Goal: Task Accomplishment & Management: Manage account settings

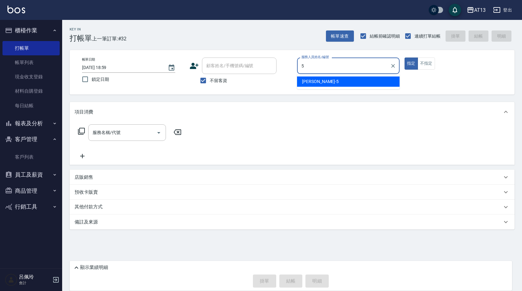
click at [316, 82] on span "[PERSON_NAME] -5" at bounding box center [320, 81] width 37 height 7
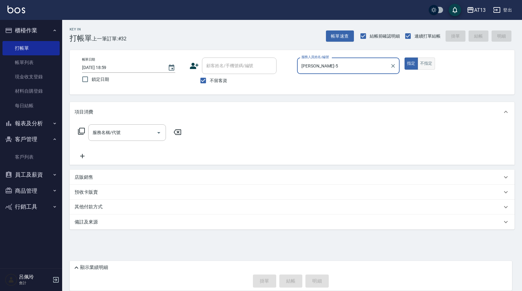
type input "[PERSON_NAME]-5"
click at [427, 66] on button "不指定" at bounding box center [426, 64] width 17 height 12
click at [126, 135] on input "服務名稱/代號" at bounding box center [122, 132] width 63 height 11
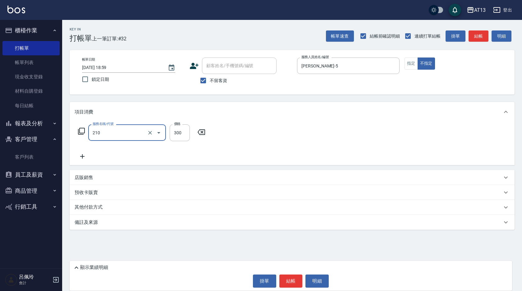
type input "[PERSON_NAME]洗髮精(210)"
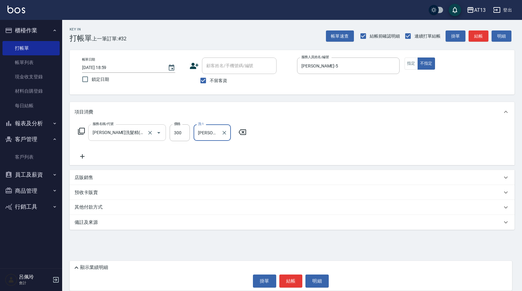
type input "[PERSON_NAME]-24"
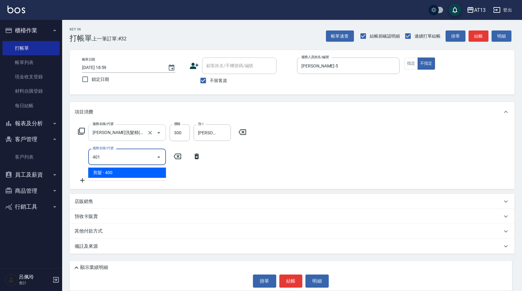
type input "剪髮(401)"
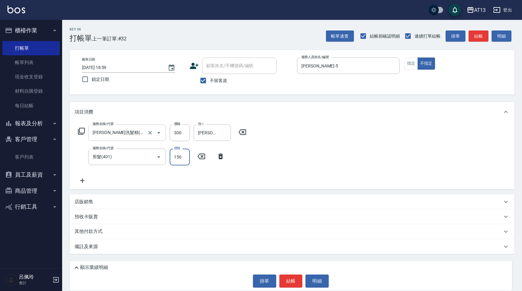
type input "150"
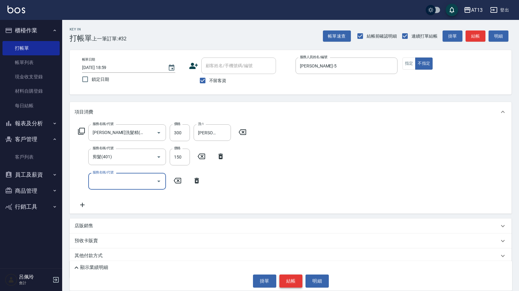
click at [290, 282] on button "結帳" at bounding box center [291, 281] width 23 height 13
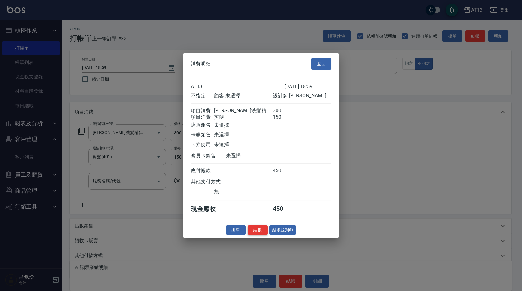
click at [256, 235] on button "結帳" at bounding box center [258, 230] width 20 height 10
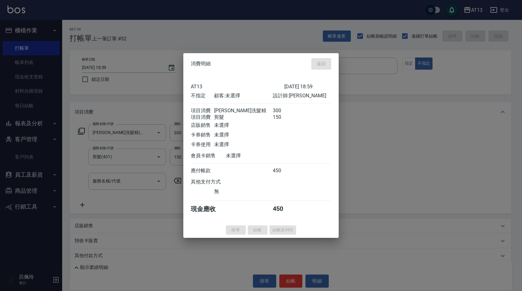
type input "[DATE] 19:48"
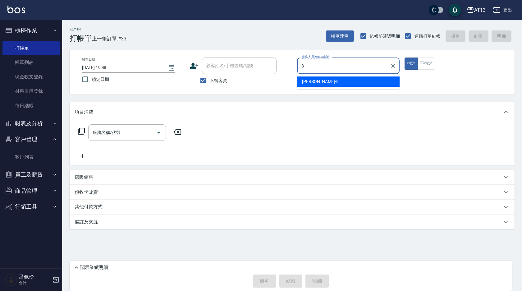
click at [318, 77] on div "[PERSON_NAME] -8" at bounding box center [348, 82] width 103 height 10
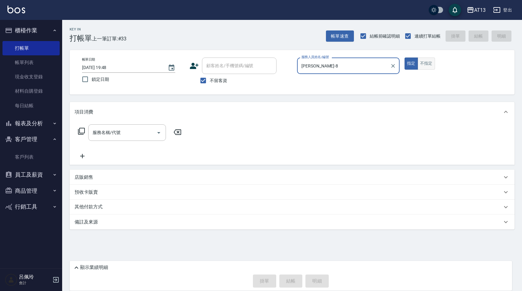
type input "[PERSON_NAME]-8"
click at [431, 67] on button "不指定" at bounding box center [426, 64] width 17 height 12
click at [101, 135] on div "服務名稱/代號 服務名稱/代號" at bounding box center [127, 132] width 78 height 16
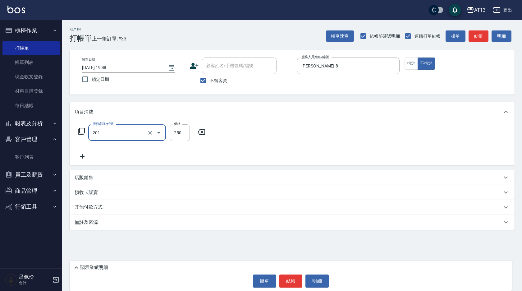
type input "洗髮(201)"
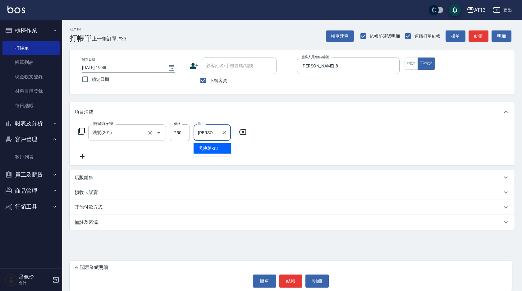
type input "[PERSON_NAME]-33"
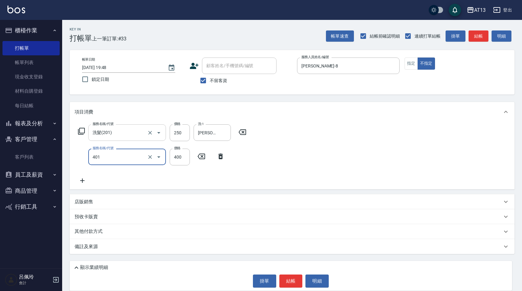
type input "剪髮(401)"
type input "150"
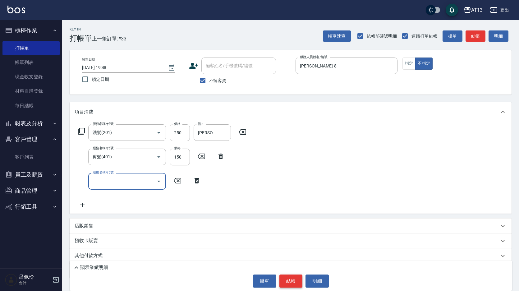
drag, startPoint x: 293, startPoint y: 284, endPoint x: 289, endPoint y: 283, distance: 3.9
click at [292, 284] on button "結帳" at bounding box center [291, 281] width 23 height 13
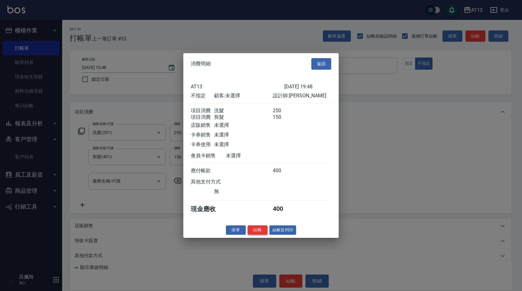
click at [259, 235] on button "結帳" at bounding box center [258, 230] width 20 height 10
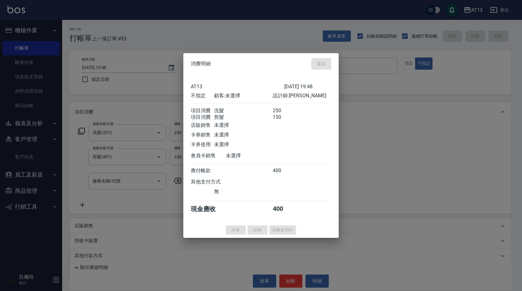
type input "[DATE] 19:49"
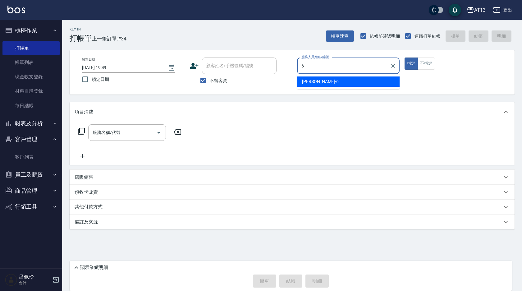
click at [320, 81] on div "亭妤 -6" at bounding box center [348, 82] width 103 height 10
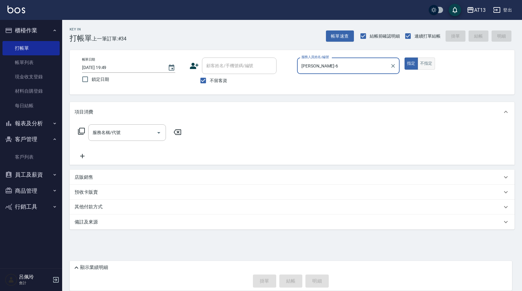
type input "[PERSON_NAME]-6"
click at [434, 69] on button "不指定" at bounding box center [426, 64] width 17 height 12
click at [100, 133] on input "服務名稱/代號" at bounding box center [122, 132] width 63 height 11
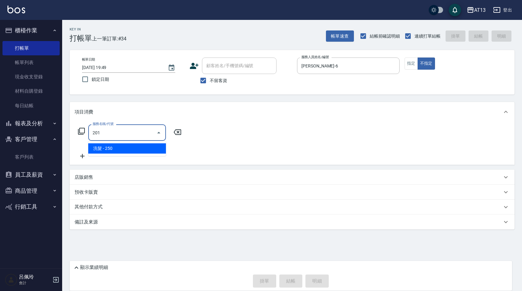
type input "洗髮(201)"
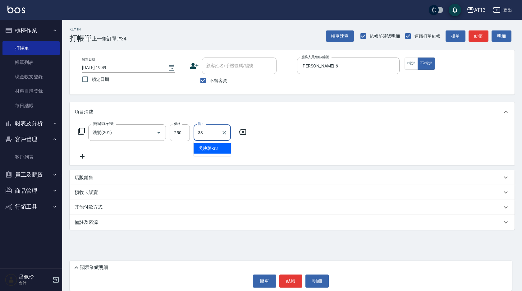
click at [204, 147] on span "[PERSON_NAME]-33" at bounding box center [208, 148] width 19 height 7
type input "[PERSON_NAME]-33"
click at [285, 281] on button "結帳" at bounding box center [291, 281] width 23 height 13
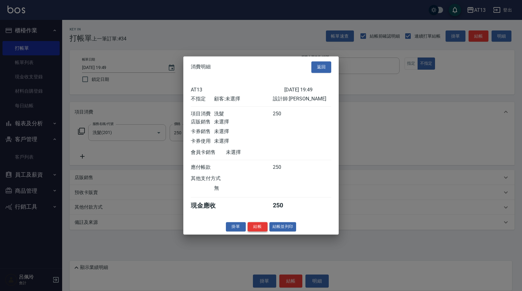
click at [255, 232] on button "結帳" at bounding box center [258, 227] width 20 height 10
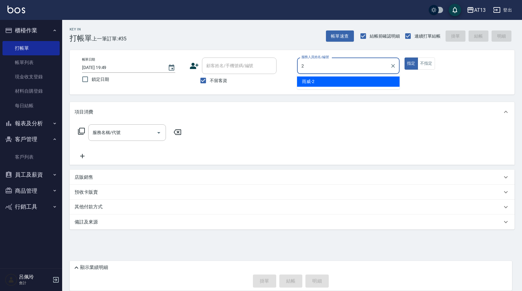
click at [342, 85] on div "雨威 -2" at bounding box center [348, 82] width 103 height 10
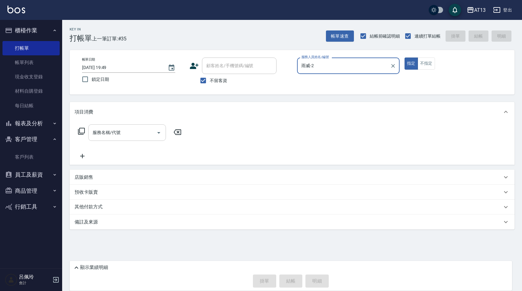
type input "雨威-2"
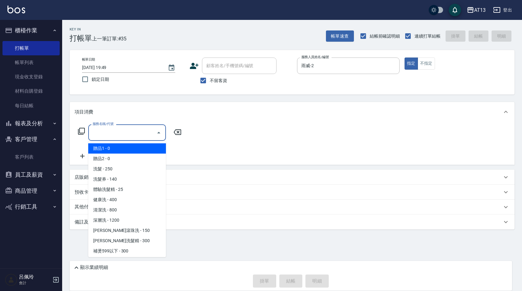
click at [129, 137] on input "服務名稱/代號" at bounding box center [122, 132] width 63 height 11
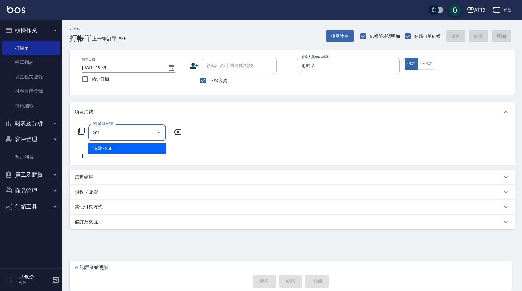
type input "洗髮(201)"
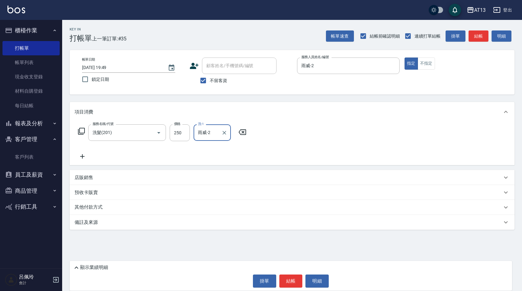
type input "雨威-2"
click at [285, 289] on div "顯示業績明細 掛單 結帳 明細" at bounding box center [291, 276] width 443 height 30
click at [292, 282] on button "結帳" at bounding box center [291, 281] width 23 height 13
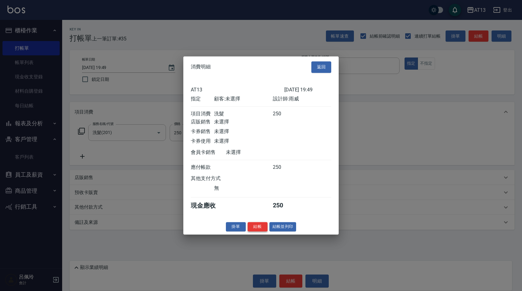
click at [253, 231] on button "結帳" at bounding box center [258, 227] width 20 height 10
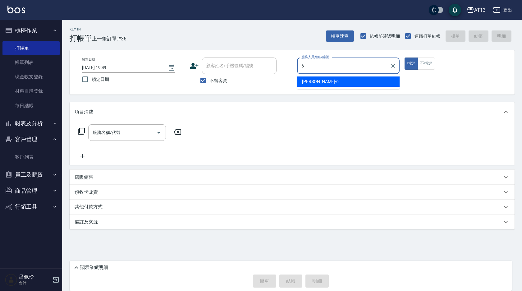
click at [375, 85] on div "亭妤 -6" at bounding box center [348, 82] width 103 height 10
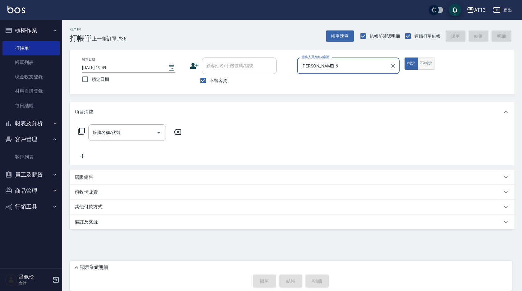
type input "[PERSON_NAME]-6"
click at [432, 64] on button "不指定" at bounding box center [426, 64] width 17 height 12
click at [130, 128] on input "服務名稱/代號" at bounding box center [122, 132] width 63 height 11
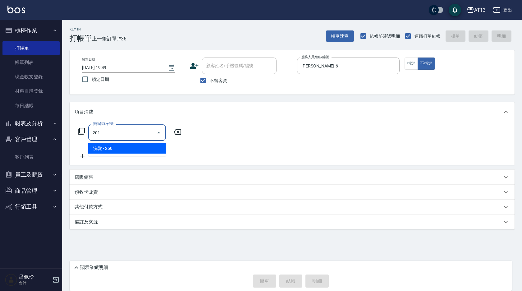
type input "洗髮(201)"
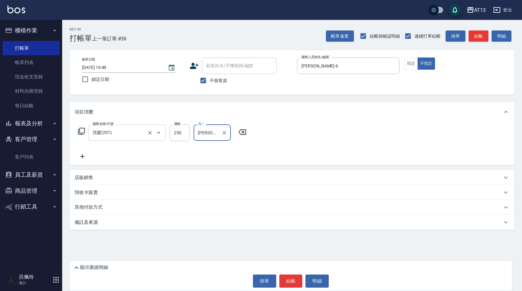
type input "[PERSON_NAME]-24"
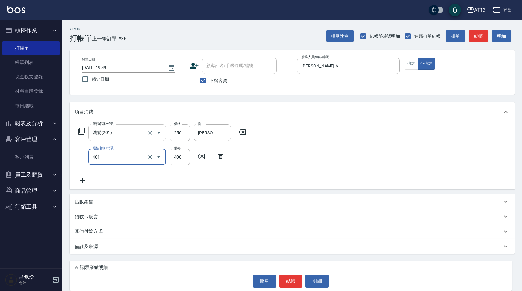
type input "剪髮(401)"
type input "200"
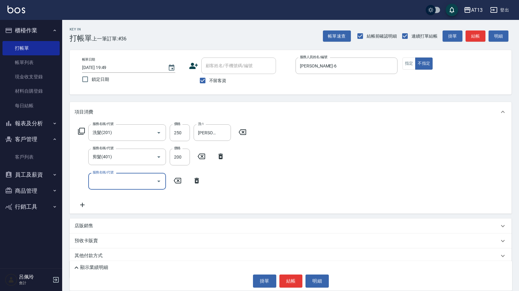
drag, startPoint x: 334, startPoint y: 175, endPoint x: 333, endPoint y: 272, distance: 97.0
click at [334, 177] on div "服務名稱/代號 洗髮(201) 服務名稱/代號 價格 250 價格 洗-1 [PERSON_NAME]-24 洗-1 服務名稱/代號 剪髮(401) 服務名稱…" at bounding box center [291, 167] width 442 height 91
click at [294, 282] on button "結帳" at bounding box center [291, 281] width 23 height 13
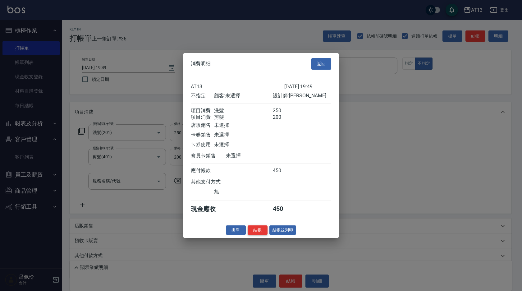
click at [255, 230] on button "結帳" at bounding box center [258, 230] width 20 height 10
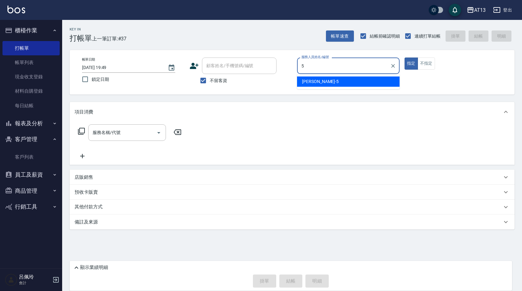
click at [391, 81] on div "[PERSON_NAME] -5" at bounding box center [348, 82] width 103 height 10
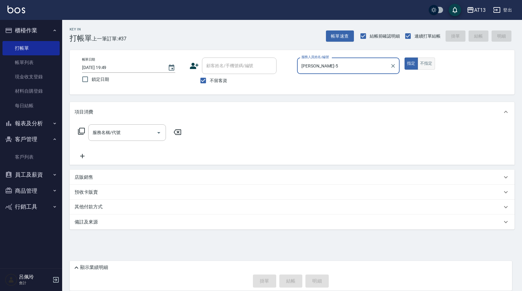
type input "[PERSON_NAME]-5"
click at [429, 67] on button "不指定" at bounding box center [426, 64] width 17 height 12
click at [135, 132] on input "服務名稱/代號" at bounding box center [122, 132] width 63 height 11
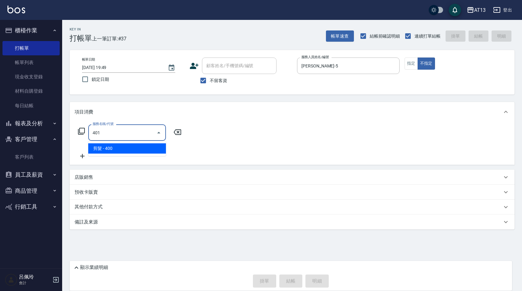
type input "剪髮(401)"
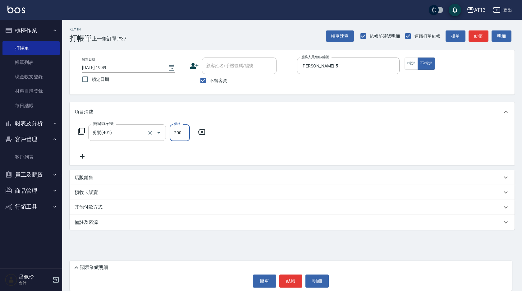
type input "200"
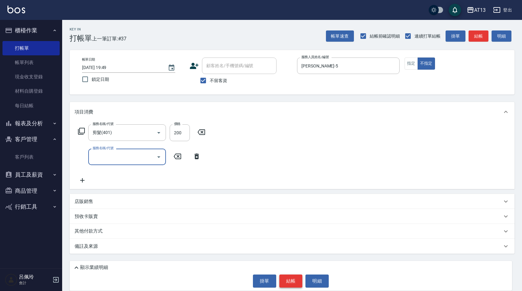
click at [295, 280] on button "結帳" at bounding box center [291, 281] width 23 height 13
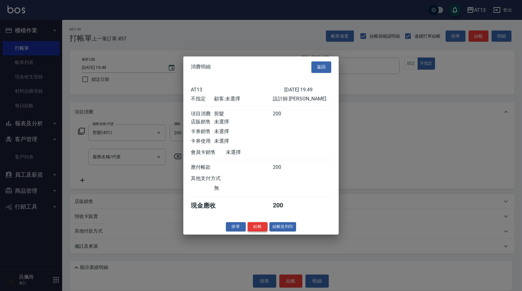
click at [253, 229] on button "結帳" at bounding box center [258, 227] width 20 height 10
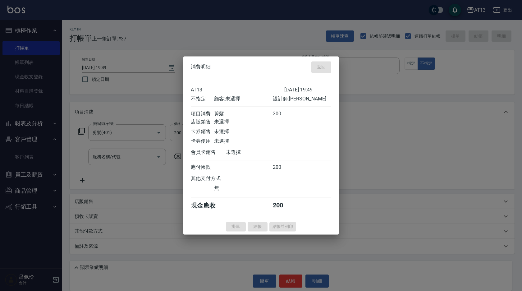
type input "[DATE] 19:50"
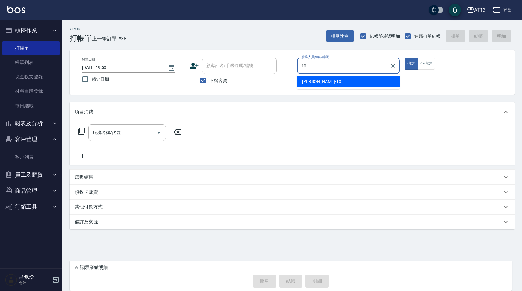
click at [372, 86] on div "[PERSON_NAME] -10" at bounding box center [348, 82] width 103 height 10
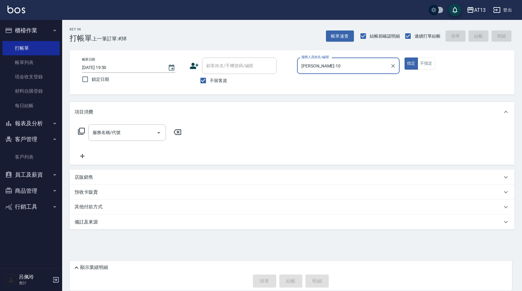
type input "[PERSON_NAME]-10"
click at [131, 142] on div "服務名稱/代號 服務名稱/代號" at bounding box center [130, 141] width 111 height 35
click at [129, 137] on input "服務名稱/代號" at bounding box center [122, 132] width 63 height 11
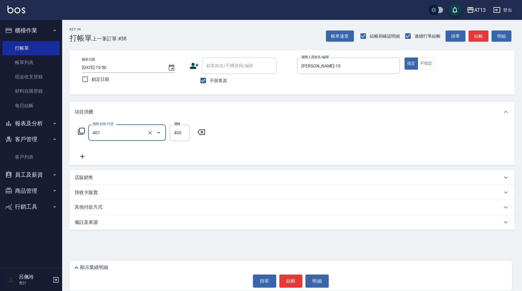
type input "剪髮(401)"
type input "450"
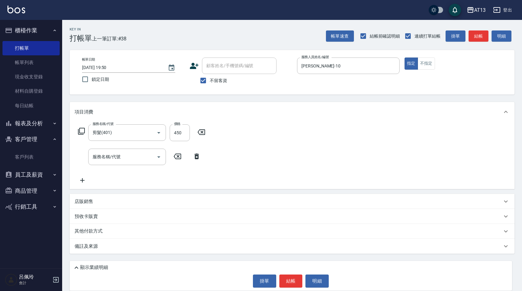
click at [294, 134] on div "服務名稱/代號 剪髮(401) 服務名稱/代號 價格 450 價格 服務名稱/代號 服務名稱/代號" at bounding box center [292, 155] width 445 height 67
click at [283, 283] on button "結帳" at bounding box center [291, 281] width 23 height 13
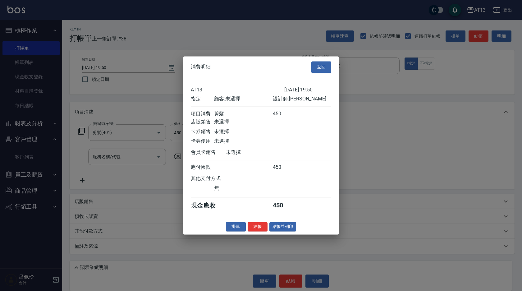
click at [256, 234] on div "消費明細 返回 AT13 [DATE] 19:50 指定 顧客: 未選擇 設計師: 稔穎 項目消費 剪髮 450 店販銷售 未選擇 卡券銷售 未選擇 卡券使用…" at bounding box center [260, 145] width 155 height 178
click at [256, 231] on button "結帳" at bounding box center [258, 227] width 20 height 10
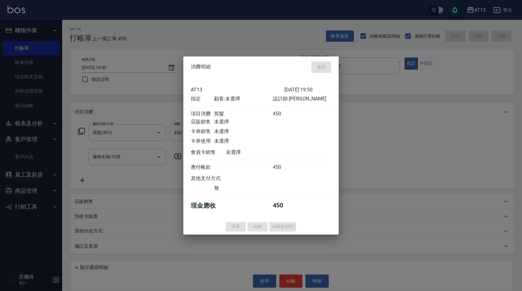
type input "[DATE] 19:51"
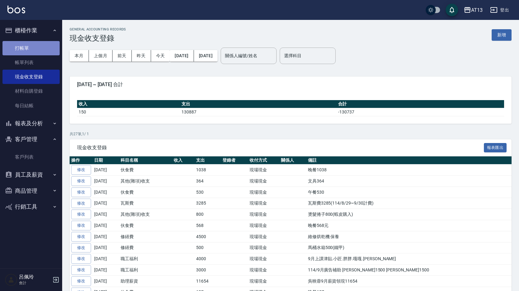
click at [18, 52] on link "打帳單" at bounding box center [30, 48] width 57 height 14
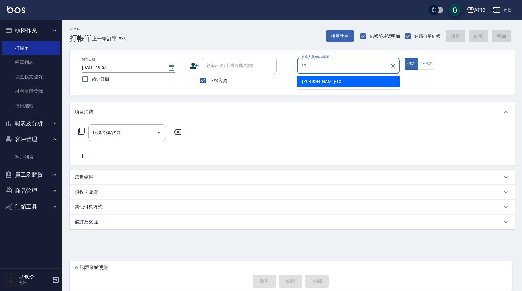
click at [338, 85] on div "[PERSON_NAME] -10" at bounding box center [348, 82] width 103 height 10
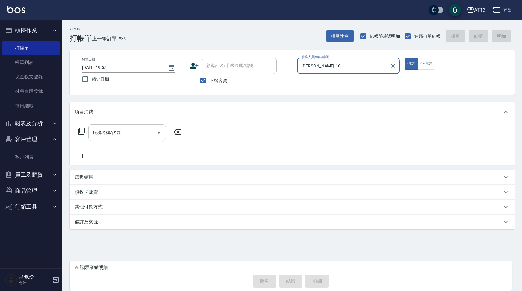
type input "[PERSON_NAME]-10"
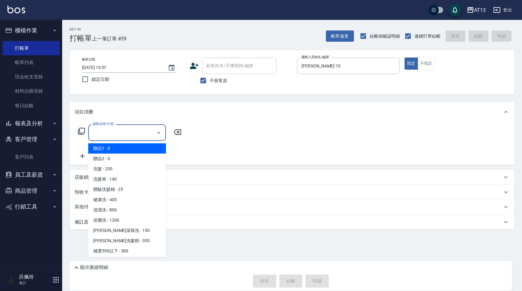
click at [144, 128] on input "服務名稱/代號" at bounding box center [122, 132] width 63 height 11
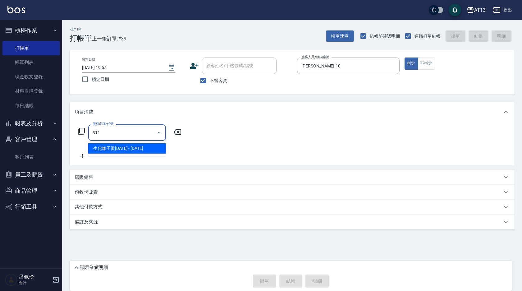
type input "生化離子燙2000(311)"
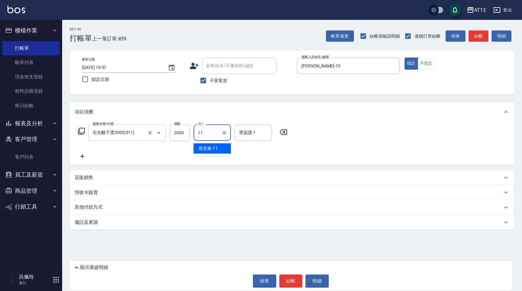
type input "[PERSON_NAME]-11"
click at [284, 284] on button "結帳" at bounding box center [291, 281] width 23 height 13
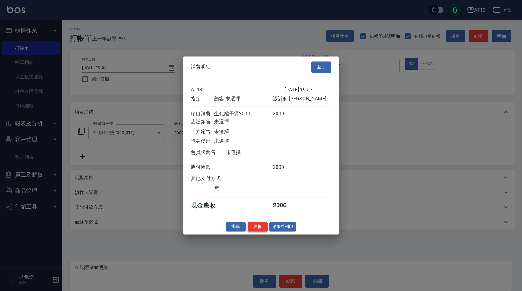
click at [258, 232] on button "結帳" at bounding box center [258, 227] width 20 height 10
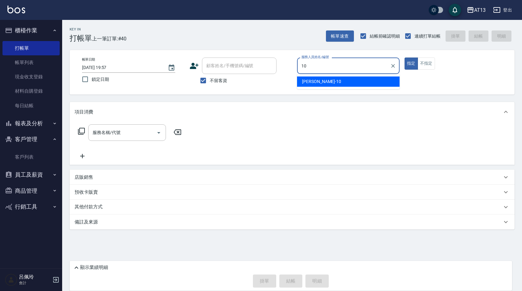
click at [316, 81] on span "[PERSON_NAME] -10" at bounding box center [321, 81] width 39 height 7
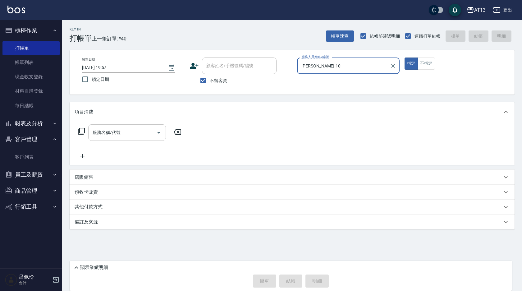
type input "[PERSON_NAME]-10"
click at [125, 132] on input "服務名稱/代號" at bounding box center [122, 132] width 63 height 11
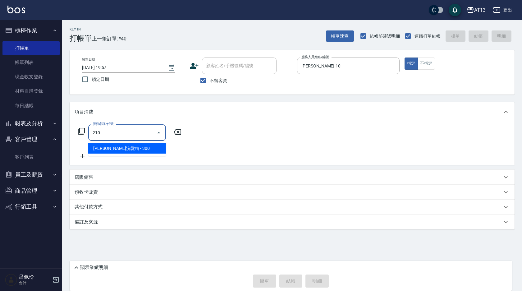
type input "[PERSON_NAME]洗髮精(210)"
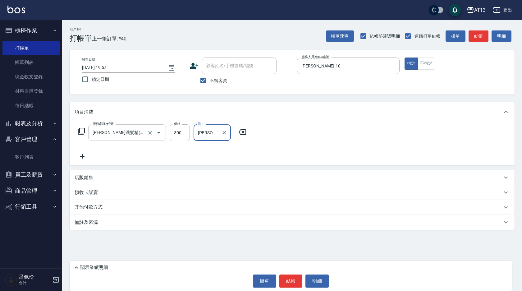
type input "[PERSON_NAME]-24"
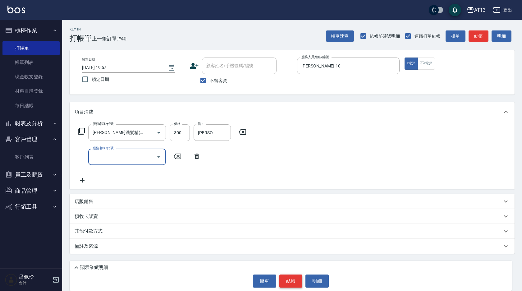
click at [299, 278] on button "結帳" at bounding box center [291, 281] width 23 height 13
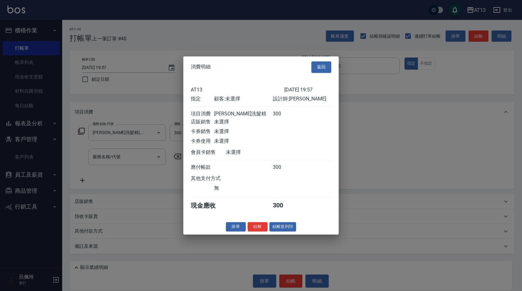
click at [255, 228] on button "結帳" at bounding box center [258, 227] width 20 height 10
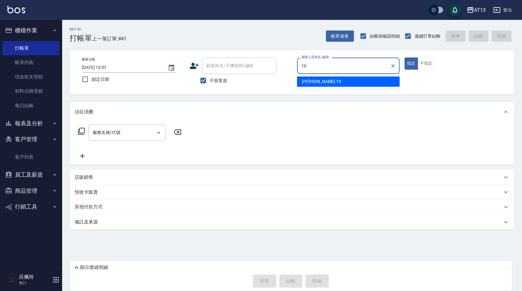
click at [368, 78] on div "[PERSON_NAME] -10" at bounding box center [348, 82] width 103 height 10
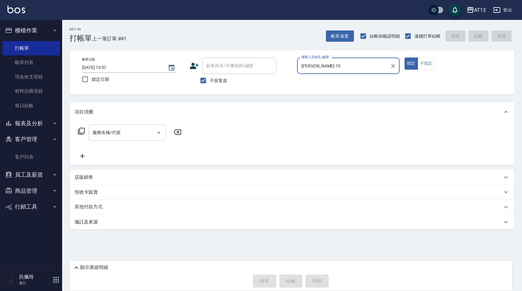
type input "[PERSON_NAME]-10"
click at [134, 135] on input "服務名稱/代號" at bounding box center [122, 132] width 63 height 11
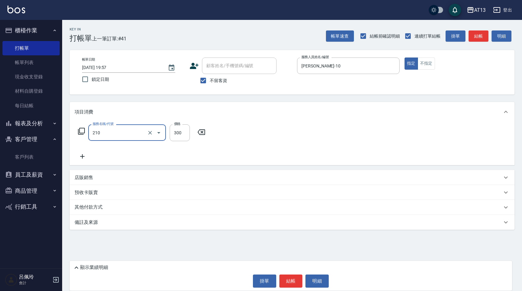
type input "[PERSON_NAME]洗髮精(210)"
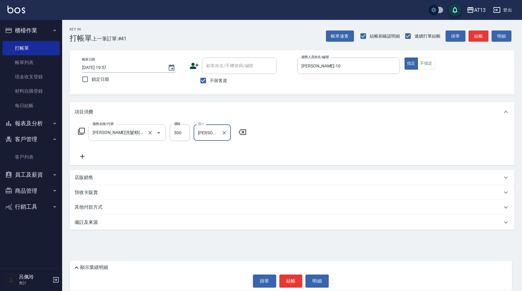
type input "[PERSON_NAME]-11"
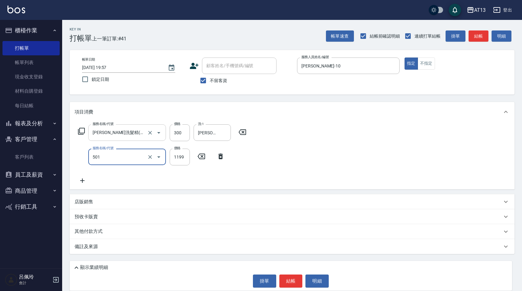
type input "染髮(501)"
type input "1200"
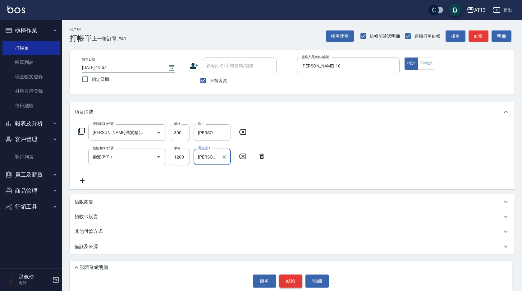
type input "[PERSON_NAME]-11"
click at [284, 279] on button "結帳" at bounding box center [291, 281] width 23 height 13
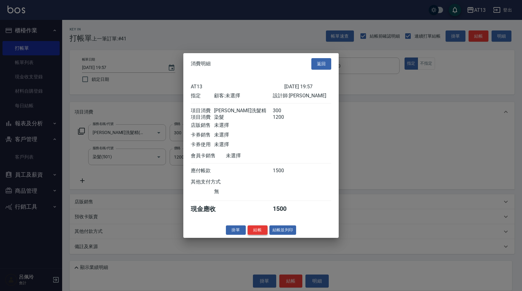
click at [264, 235] on button "結帳" at bounding box center [258, 230] width 20 height 10
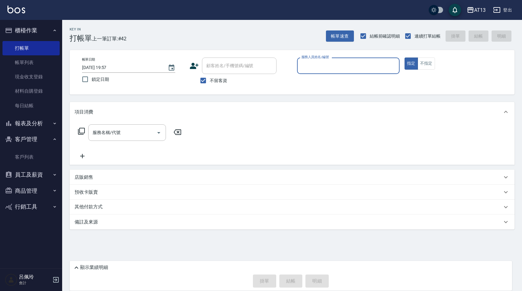
click at [40, 118] on button "報表及分析" at bounding box center [30, 123] width 57 height 16
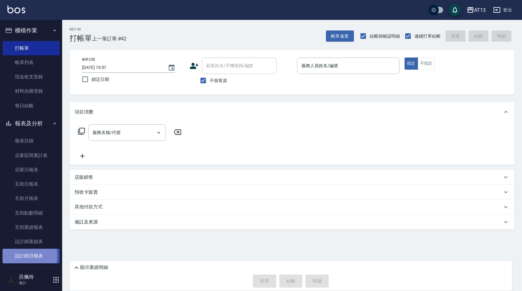
click at [17, 256] on link "設計師日報表" at bounding box center [30, 256] width 57 height 14
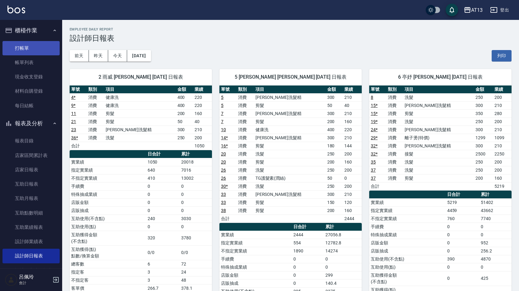
click at [44, 47] on link "打帳單" at bounding box center [30, 48] width 57 height 14
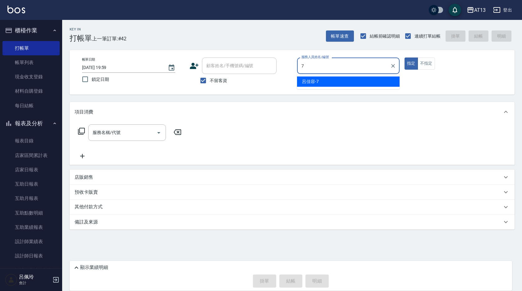
click at [387, 77] on div "[PERSON_NAME]-7" at bounding box center [348, 82] width 103 height 10
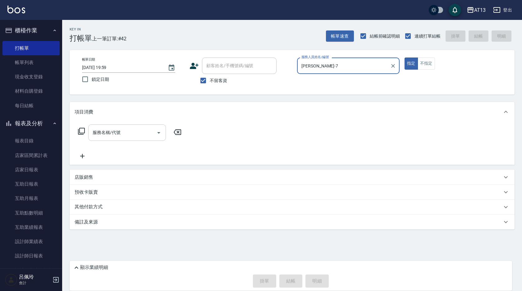
type input "[PERSON_NAME]-7"
click at [92, 128] on input "服務名稱/代號" at bounding box center [122, 132] width 63 height 11
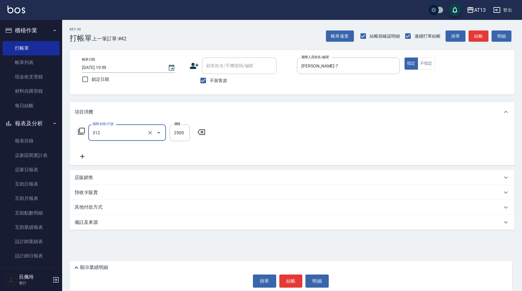
type input "有氧水離子燙2500(312)"
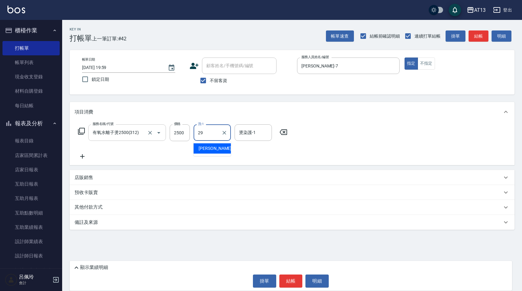
type input "妤宸-29"
click at [295, 279] on button "結帳" at bounding box center [291, 281] width 23 height 13
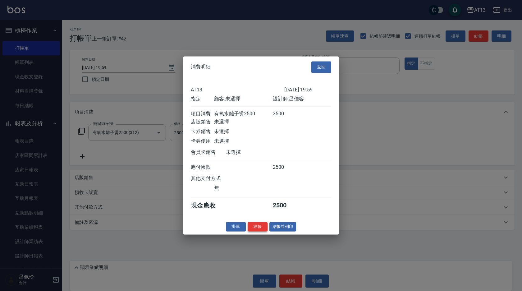
click at [258, 226] on button "結帳" at bounding box center [258, 227] width 20 height 10
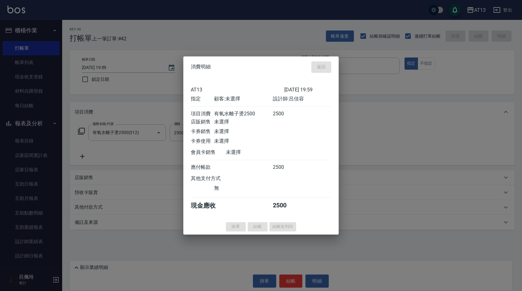
type input "[DATE] 20:12"
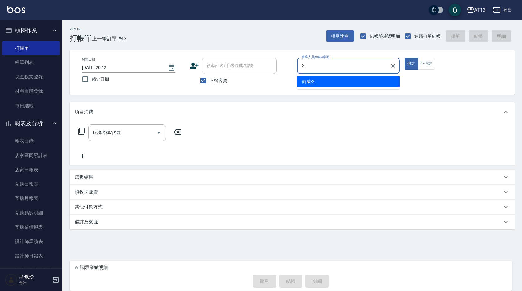
click at [311, 78] on div "雨威 -2" at bounding box center [348, 82] width 103 height 10
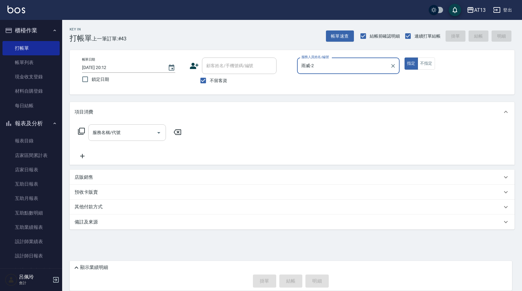
click at [109, 126] on div "服務名稱/代號" at bounding box center [127, 132] width 78 height 16
type input "雨威-2"
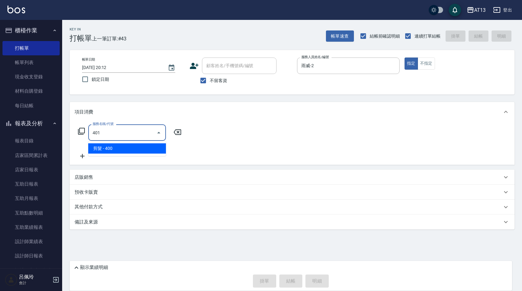
type input "剪髮(401)"
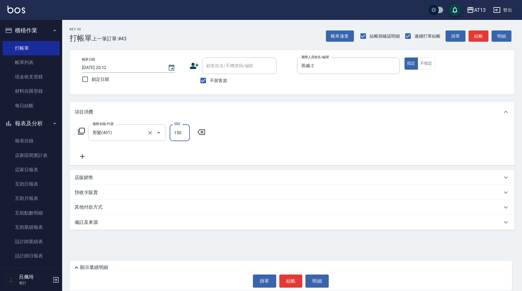
type input "150"
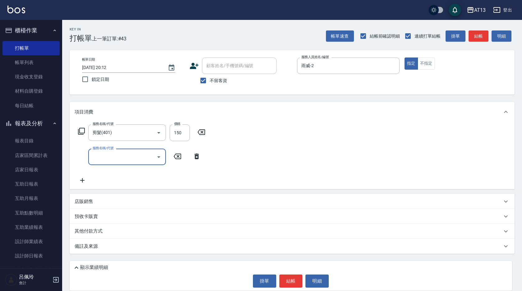
click at [289, 289] on div "顯示業績明細 掛單 結帳 明細" at bounding box center [291, 276] width 443 height 30
click at [294, 281] on button "結帳" at bounding box center [291, 281] width 23 height 13
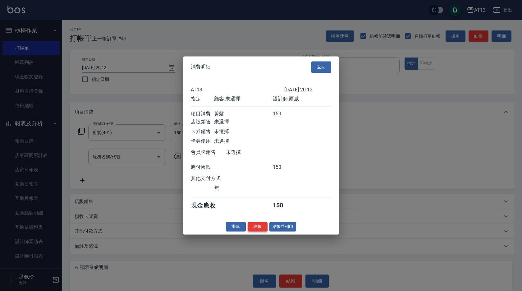
click at [257, 232] on button "結帳" at bounding box center [258, 227] width 20 height 10
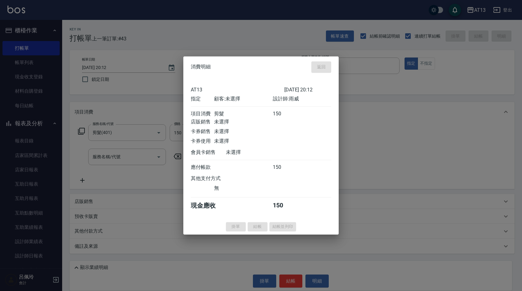
type input "[DATE] 20:13"
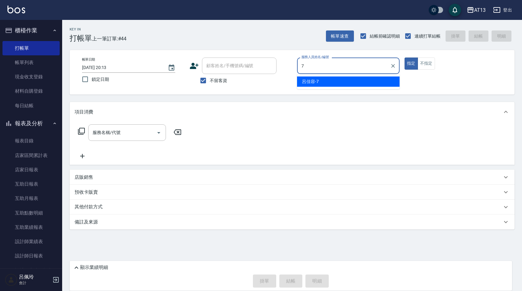
click at [300, 85] on div "[PERSON_NAME]-7" at bounding box center [348, 82] width 103 height 10
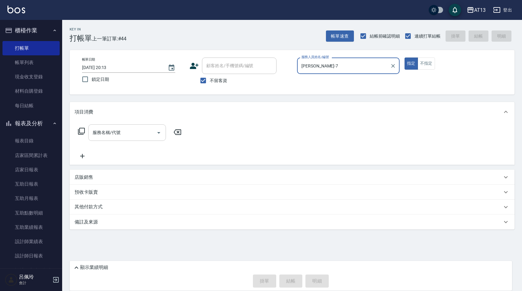
click at [142, 127] on div "服務名稱/代號" at bounding box center [127, 132] width 78 height 16
type input "[PERSON_NAME]-7"
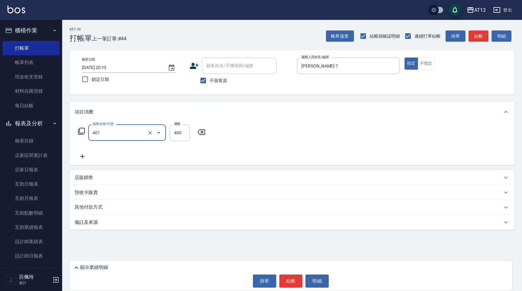
type input "剪髮(401)"
type input "200"
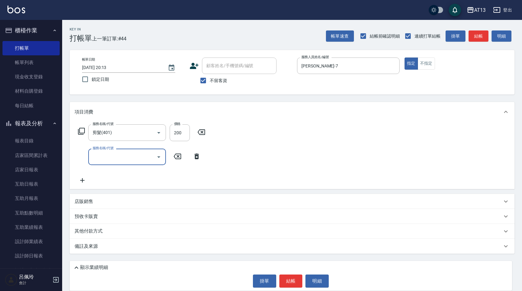
click at [311, 164] on div "服務名稱/代號 剪髮(401) 服務名稱/代號 價格 200 價格 服務名稱/代號 服務名稱/代號" at bounding box center [292, 155] width 445 height 67
drag, startPoint x: 302, startPoint y: 278, endPoint x: 301, endPoint y: 281, distance: 3.2
click at [302, 278] on button "結帳" at bounding box center [291, 281] width 23 height 13
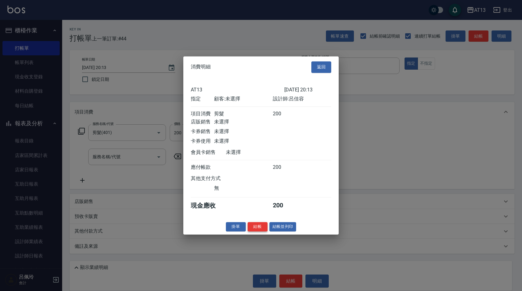
click at [259, 232] on button "結帳" at bounding box center [258, 227] width 20 height 10
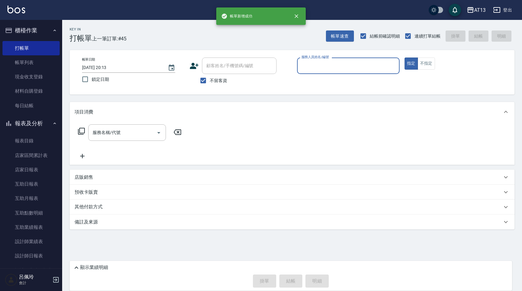
click at [24, 58] on link "帳單列表" at bounding box center [30, 62] width 57 height 14
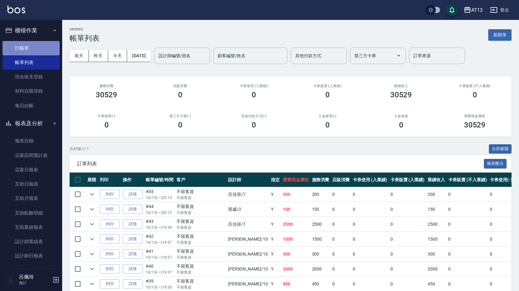
click at [32, 46] on link "打帳單" at bounding box center [30, 48] width 57 height 14
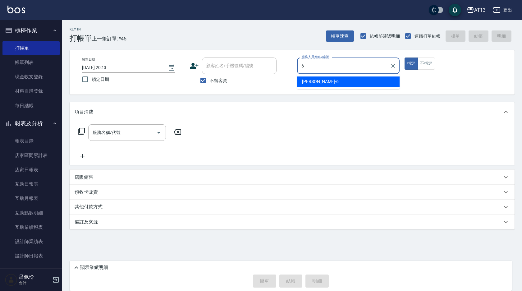
click at [362, 82] on div "亭妤 -6" at bounding box center [348, 82] width 103 height 10
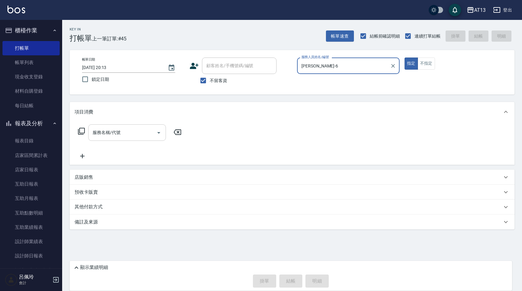
type input "[PERSON_NAME]-6"
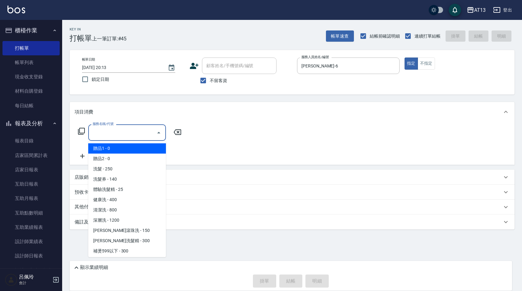
click at [134, 130] on input "服務名稱/代號" at bounding box center [122, 132] width 63 height 11
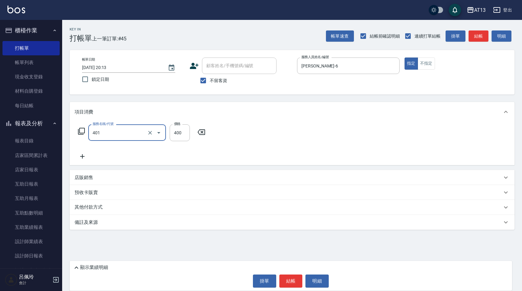
type input "剪髮(401)"
type input "350"
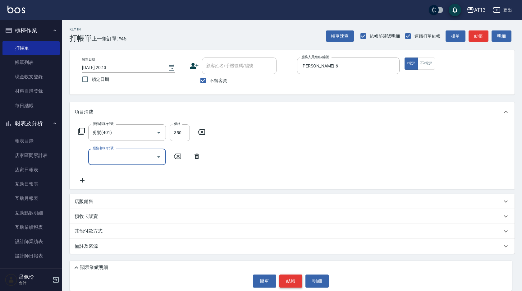
click at [299, 280] on button "結帳" at bounding box center [291, 281] width 23 height 13
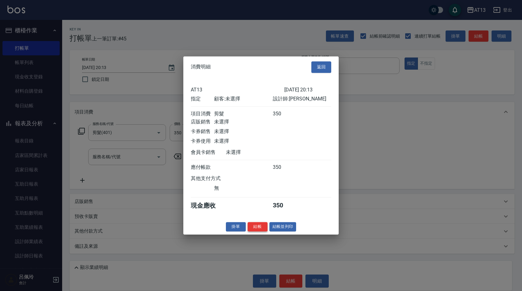
click at [256, 231] on button "結帳" at bounding box center [258, 227] width 20 height 10
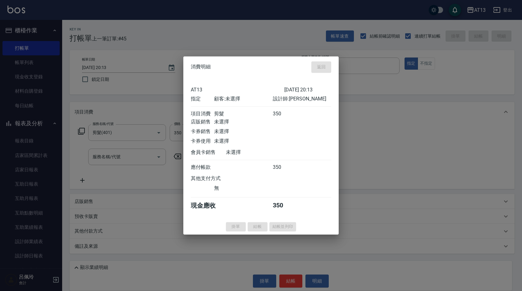
type input "[DATE] 20:15"
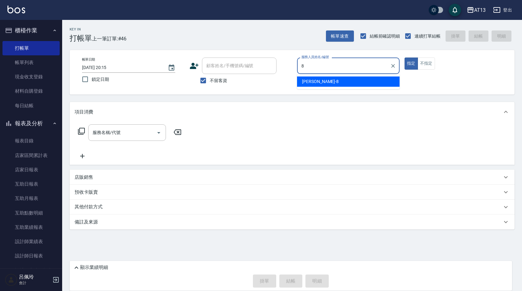
click at [318, 80] on div "[PERSON_NAME] -8" at bounding box center [348, 82] width 103 height 10
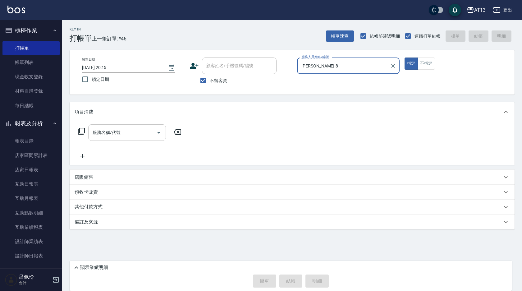
type input "[PERSON_NAME]-8"
click at [118, 131] on div "服務名稱/代號 服務名稱/代號" at bounding box center [127, 132] width 78 height 16
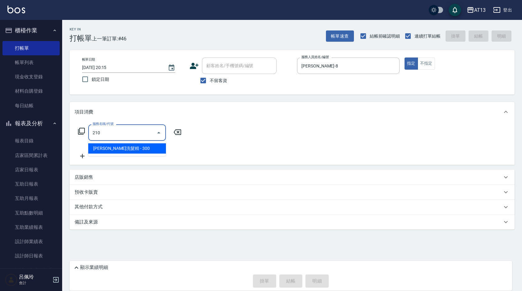
type input "[PERSON_NAME]洗髮精(210)"
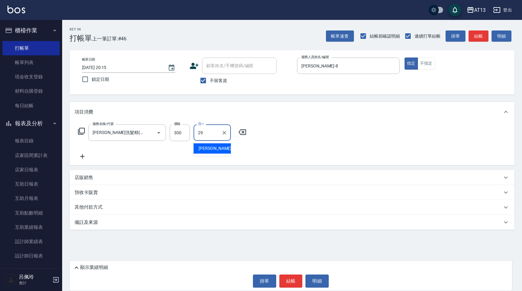
type input "29"
click at [246, 134] on icon at bounding box center [242, 132] width 7 height 6
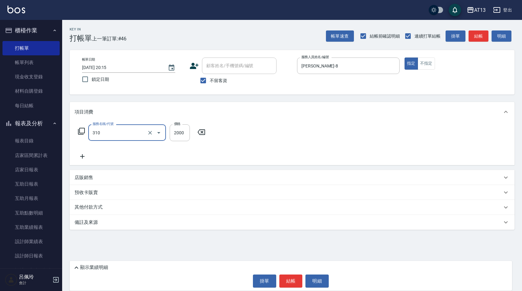
type input "MK果酸燙2000(310)"
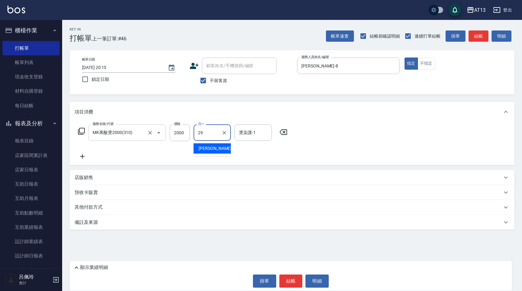
type input "妤宸-29"
click at [289, 283] on button "結帳" at bounding box center [291, 281] width 23 height 13
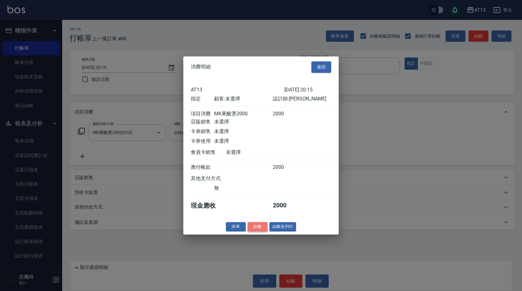
click at [252, 232] on button "結帳" at bounding box center [258, 227] width 20 height 10
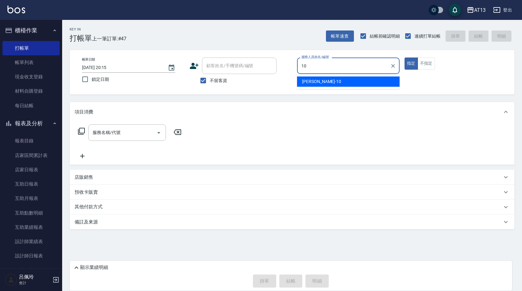
click at [323, 79] on div "[PERSON_NAME] -10" at bounding box center [348, 82] width 103 height 10
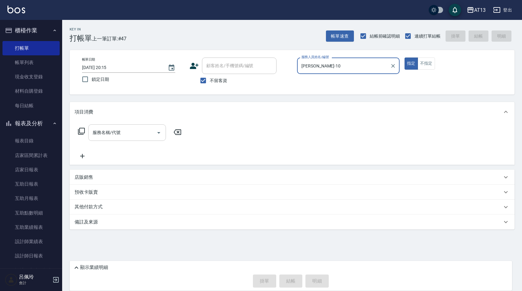
type input "[PERSON_NAME]-10"
click at [132, 128] on input "服務名稱/代號" at bounding box center [122, 132] width 63 height 11
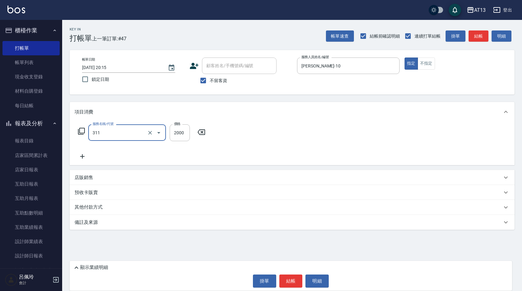
type input "生化離子燙2000(311)"
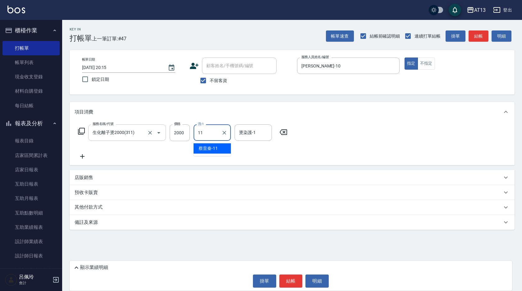
type input "[PERSON_NAME]-11"
click at [296, 280] on button "結帳" at bounding box center [291, 281] width 23 height 13
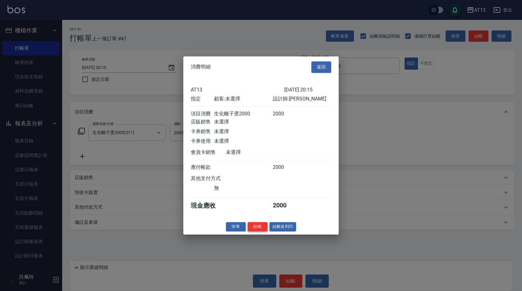
click at [262, 232] on button "結帳" at bounding box center [258, 227] width 20 height 10
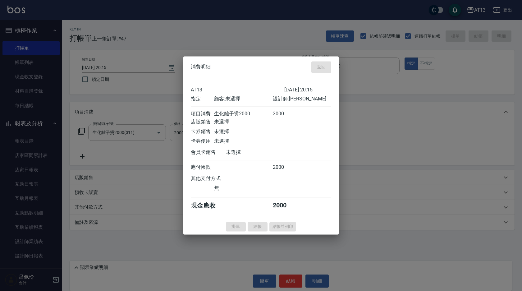
type input "[DATE] 20:19"
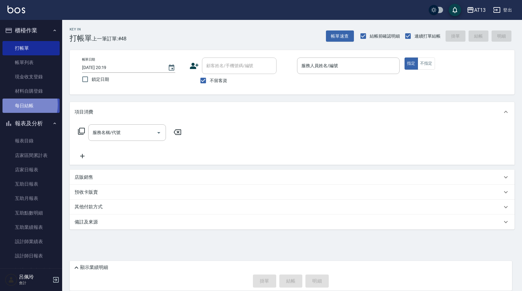
click at [20, 104] on link "每日結帳" at bounding box center [30, 106] width 57 height 14
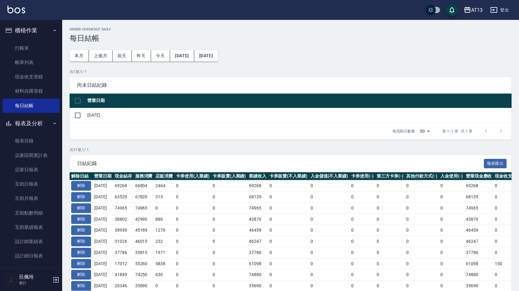
click at [77, 104] on input "checkbox" at bounding box center [77, 100] width 13 height 13
checkbox input "true"
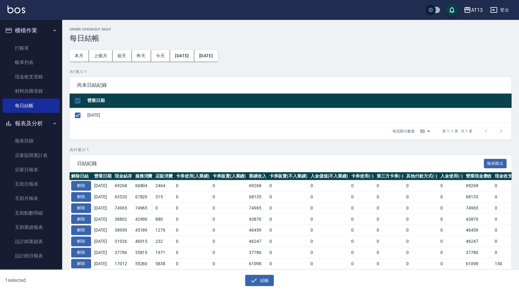
click at [262, 286] on div "1 selected 結帳" at bounding box center [259, 280] width 519 height 21
click at [262, 284] on button "結帳" at bounding box center [259, 281] width 29 height 12
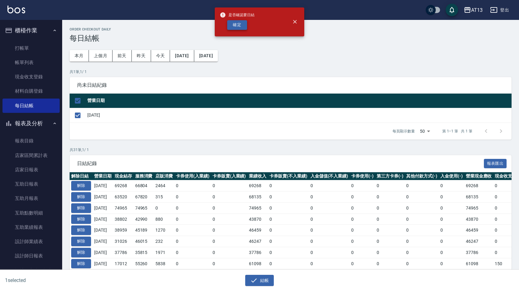
click at [239, 21] on button "確定" at bounding box center [237, 25] width 20 height 10
checkbox input "false"
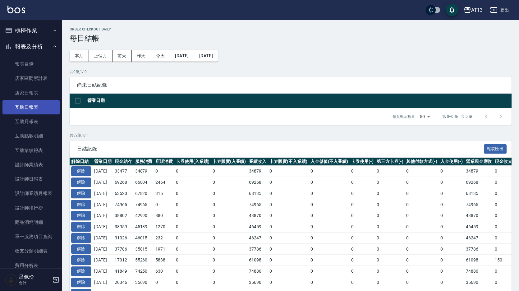
click at [42, 104] on link "互助日報表" at bounding box center [30, 107] width 57 height 14
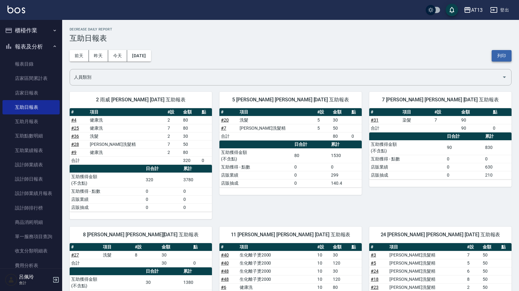
click at [507, 57] on button "列印" at bounding box center [502, 56] width 20 height 12
click at [359, 211] on div "5 陳紓晴 陳紓晴 10/13/2025 互助報表 # 項目 #設 金額 點 # 20 洗髮 5 30 # 7 歐娜洗髮精 5 50 合計 80 0 日合計 …" at bounding box center [287, 151] width 150 height 135
click at [26, 181] on link "設計師日報表" at bounding box center [30, 179] width 57 height 14
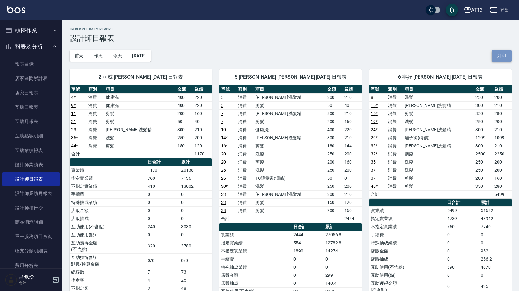
click at [498, 56] on button "列印" at bounding box center [502, 56] width 20 height 12
click at [40, 94] on link "店家日報表" at bounding box center [30, 93] width 57 height 14
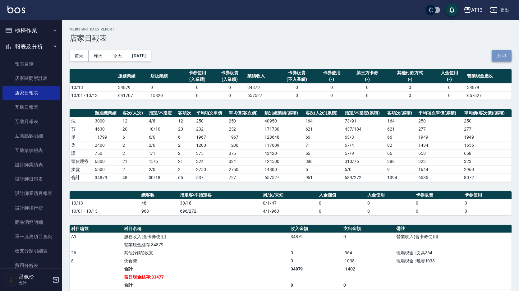
click at [499, 50] on button "列印" at bounding box center [502, 56] width 20 height 12
click at [78, 60] on div "AT13 登出 櫃檯作業 打帳單 帳單列表 現金收支登錄 材料自購登錄 每日結帳 報表及分析 報表目錄 店家區間累計表 店家日報表 互助日報表 互助月報表 互…" at bounding box center [259, 185] width 519 height 371
